Goal: Task Accomplishment & Management: Manage account settings

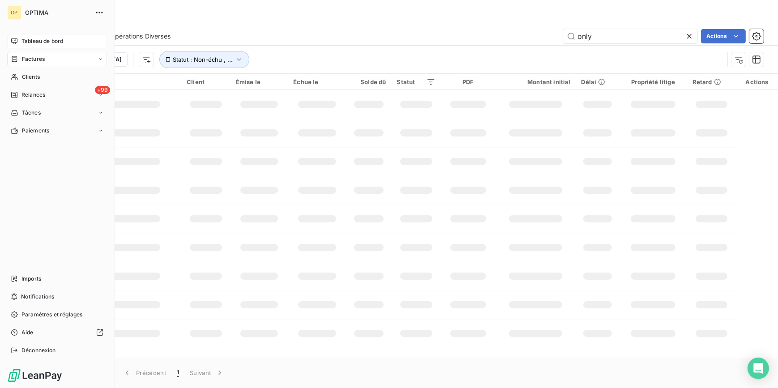
click at [40, 45] on div "Tableau de bord" at bounding box center [57, 41] width 100 height 14
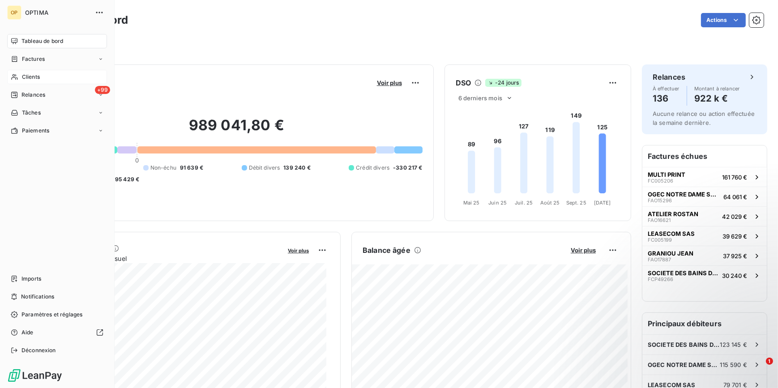
click at [37, 81] on span "Clients" at bounding box center [31, 77] width 18 height 8
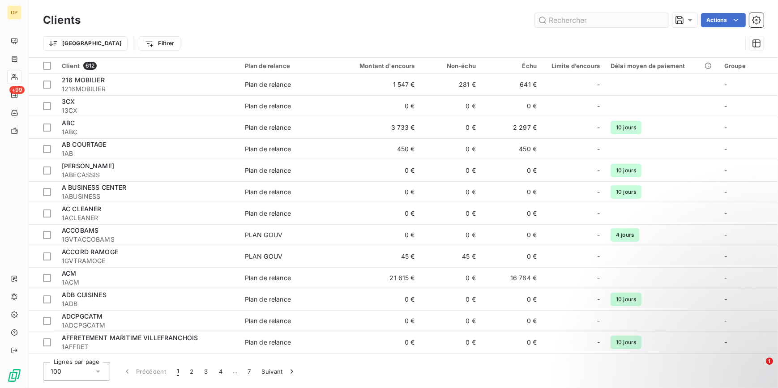
click at [595, 20] on input "text" at bounding box center [601, 20] width 134 height 14
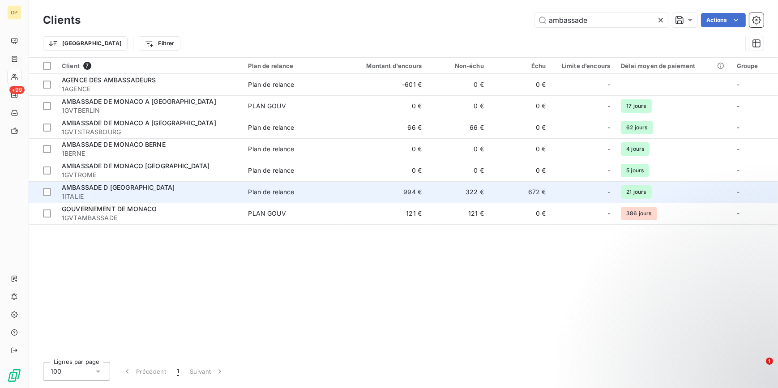
type input "ambassade"
click at [153, 196] on span "1ITALIE" at bounding box center [149, 196] width 175 height 9
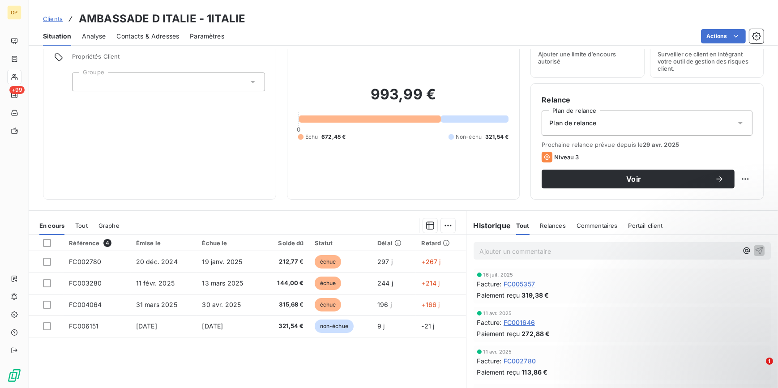
scroll to position [81, 0]
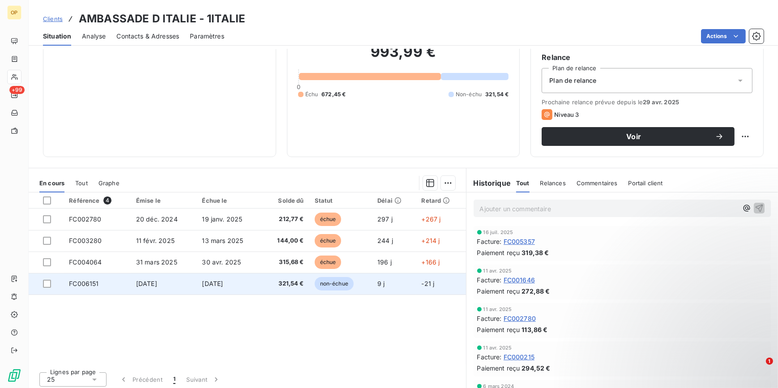
click at [94, 284] on span "FC006151" at bounding box center [84, 284] width 30 height 8
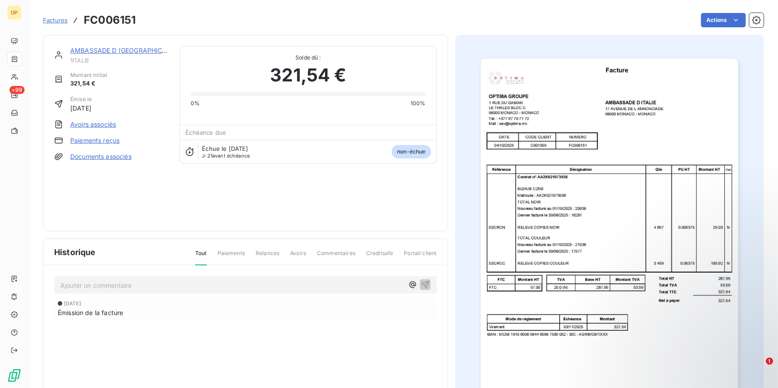
click at [585, 143] on img "button" at bounding box center [609, 241] width 257 height 364
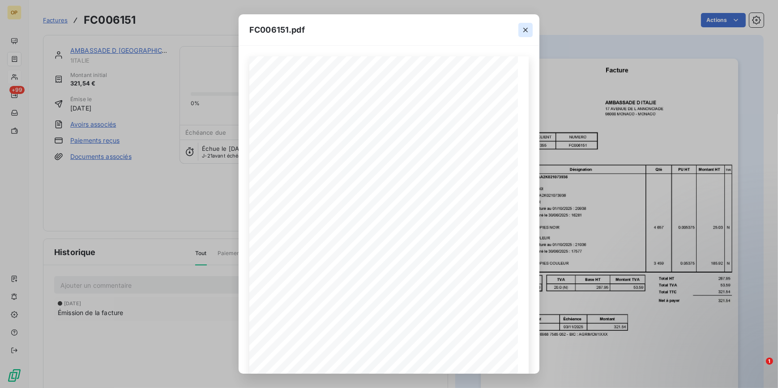
click at [524, 26] on icon "button" at bounding box center [525, 30] width 9 height 9
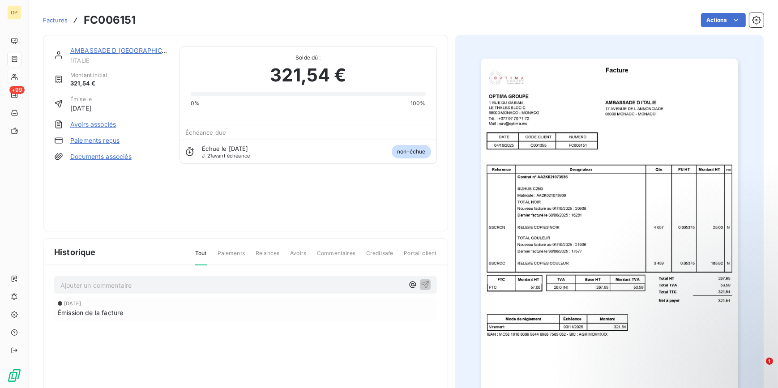
click at [644, 188] on img "button" at bounding box center [609, 241] width 257 height 364
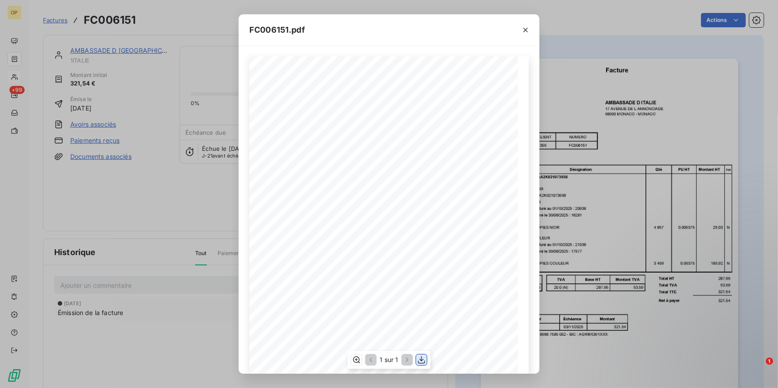
click at [426, 360] on button "button" at bounding box center [421, 359] width 11 height 11
drag, startPoint x: 591, startPoint y: 119, endPoint x: 573, endPoint y: 111, distance: 19.6
click at [591, 119] on div "FC006151.pdf Facture OPTIMA GROUPE [STREET_ADDRESS] Tél. : [PHONE_NUMBER] Mail …" at bounding box center [389, 194] width 778 height 388
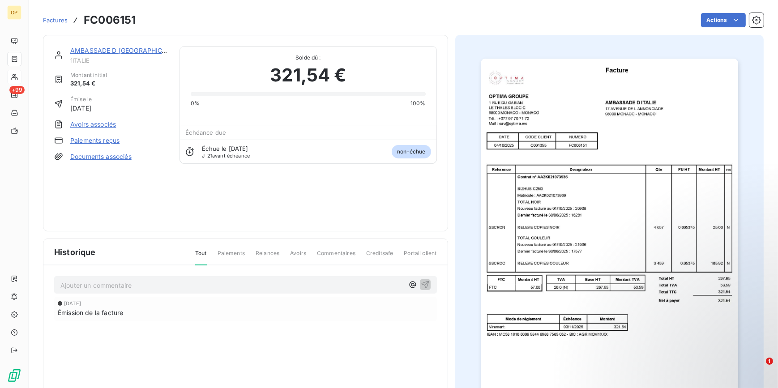
click at [110, 51] on link "AMBASSADE D [GEOGRAPHIC_DATA]" at bounding box center [126, 51] width 113 height 8
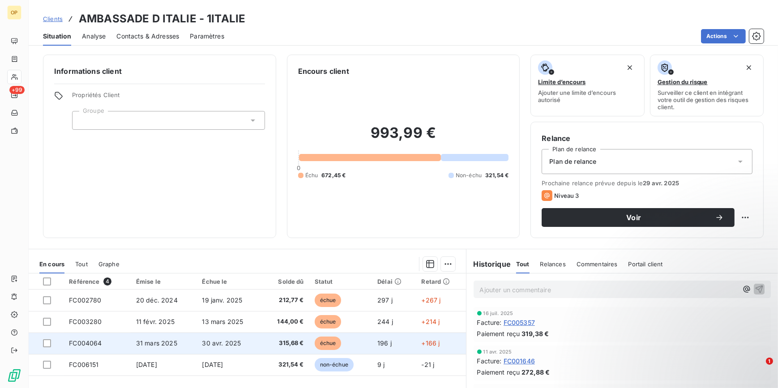
click at [75, 340] on span "FC004064" at bounding box center [85, 343] width 33 height 8
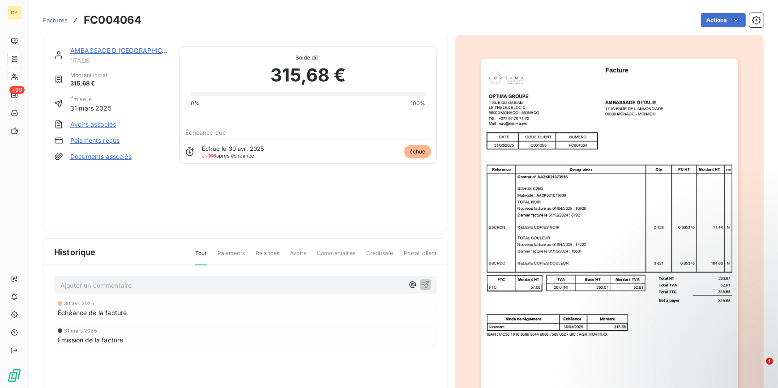
click at [546, 267] on img "button" at bounding box center [609, 241] width 257 height 364
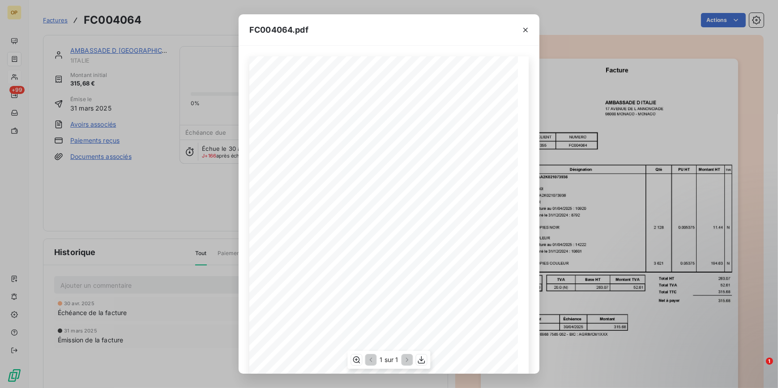
click at [415, 358] on div "1 sur 1" at bounding box center [388, 360] width 83 height 18
click at [418, 358] on icon "button" at bounding box center [421, 359] width 9 height 9
click at [546, 67] on div "FC004064.pdf Facture OPTIMA GROUPE [STREET_ADDRESS] Tél. : [PHONE_NUMBER] Mail …" at bounding box center [389, 194] width 778 height 388
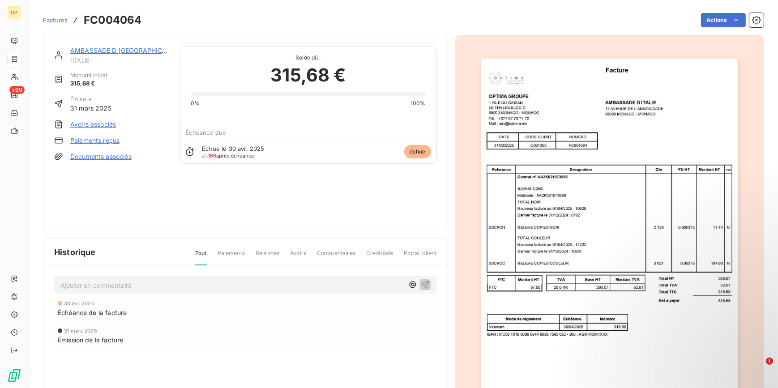
click at [80, 52] on link "AMBASSADE D [GEOGRAPHIC_DATA]" at bounding box center [126, 51] width 113 height 8
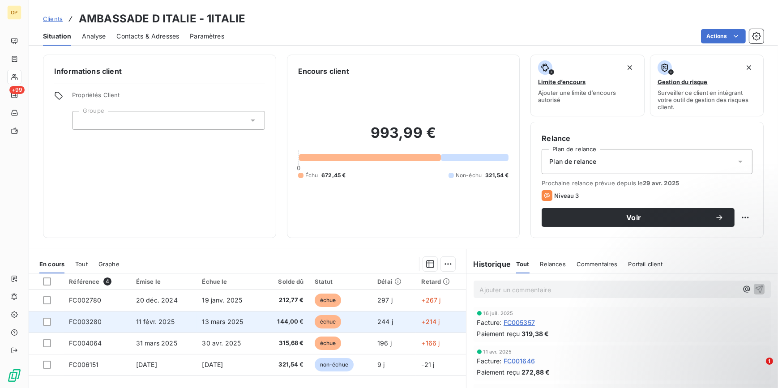
click at [91, 324] on span "FC003280" at bounding box center [85, 322] width 33 height 8
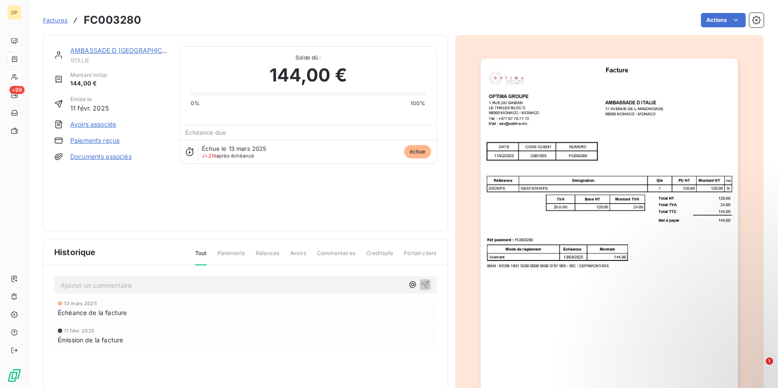
click at [560, 170] on img "button" at bounding box center [609, 241] width 257 height 364
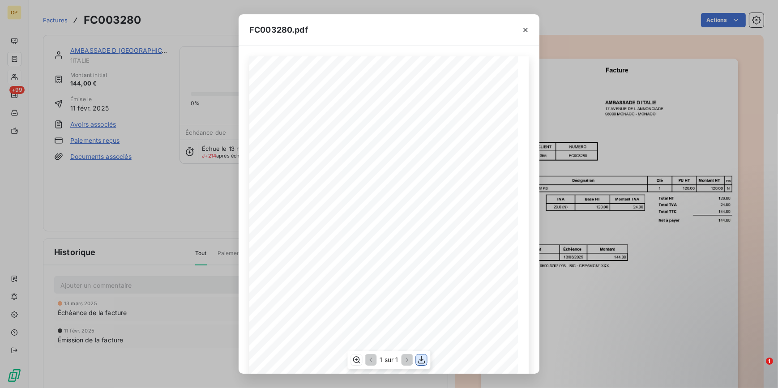
click at [419, 358] on icon "button" at bounding box center [421, 359] width 9 height 9
click at [579, 10] on div "FC003280.pdf Facture OPTIMA GROUPE [STREET_ADDRESS] Tél. : [PHONE_NUMBER] Mail …" at bounding box center [389, 194] width 778 height 388
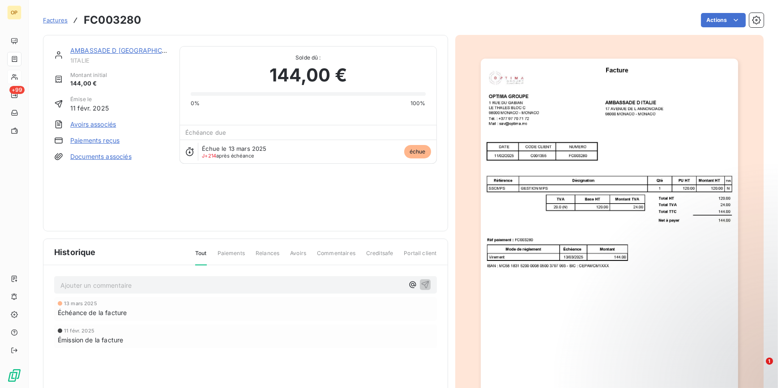
click at [88, 49] on link "AMBASSADE D [GEOGRAPHIC_DATA]" at bounding box center [126, 51] width 113 height 8
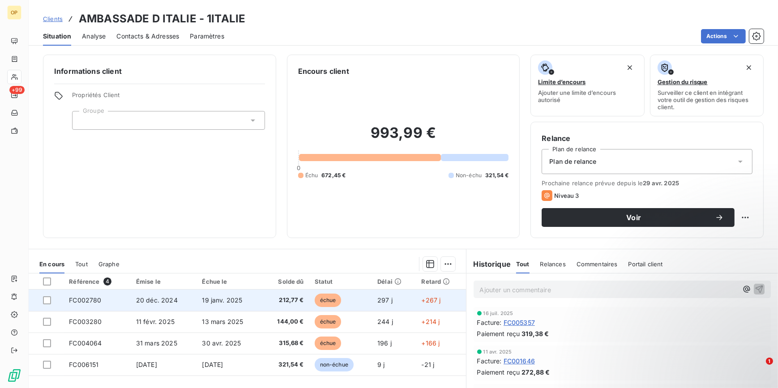
click at [81, 301] on span "FC002780" at bounding box center [85, 300] width 32 height 8
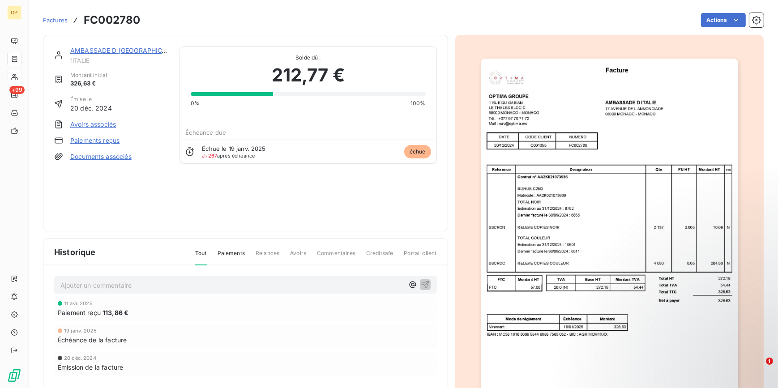
click at [549, 279] on img "button" at bounding box center [609, 241] width 257 height 364
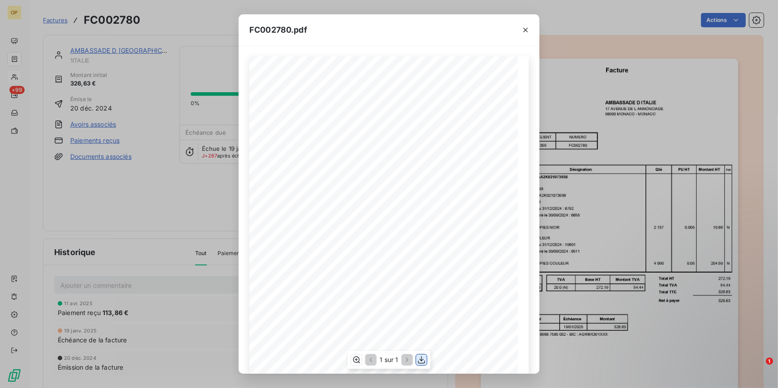
click at [417, 359] on icon "button" at bounding box center [421, 359] width 9 height 9
click at [210, 171] on div "FC002780.pdf Facture OPTIMA GROUPE [STREET_ADDRESS] Tél. : [PHONE_NUMBER] Mail …" at bounding box center [389, 194] width 778 height 388
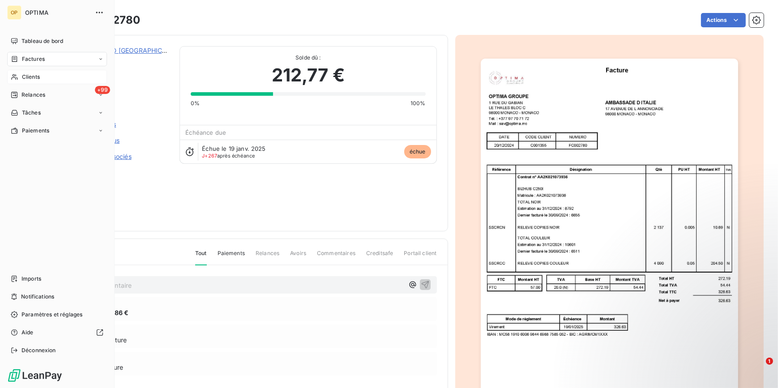
click at [33, 74] on span "Clients" at bounding box center [31, 77] width 18 height 8
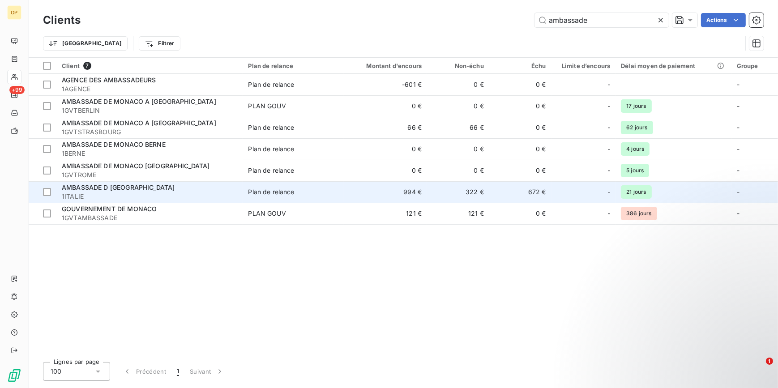
click at [104, 191] on span "AMBASSADE D [GEOGRAPHIC_DATA]" at bounding box center [118, 187] width 113 height 8
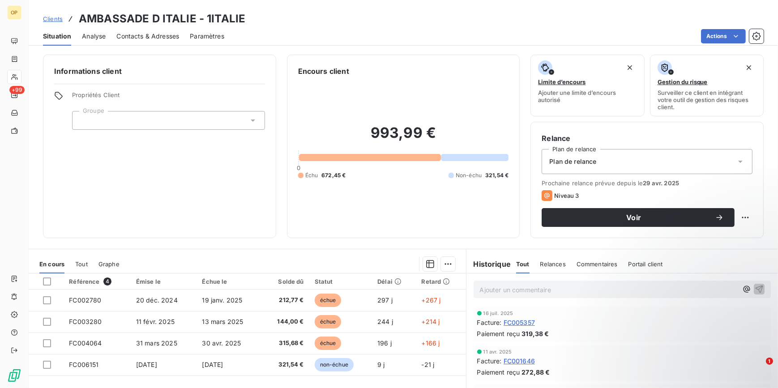
click at [84, 265] on span "Tout" at bounding box center [81, 263] width 13 height 7
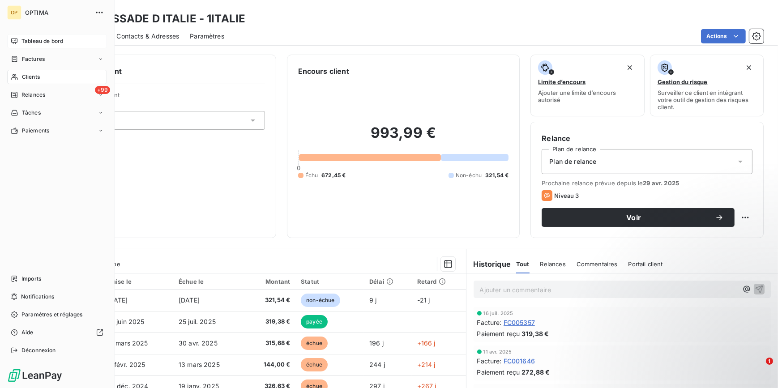
click at [28, 44] on span "Tableau de bord" at bounding box center [42, 41] width 42 height 8
